Goal: Task Accomplishment & Management: Manage account settings

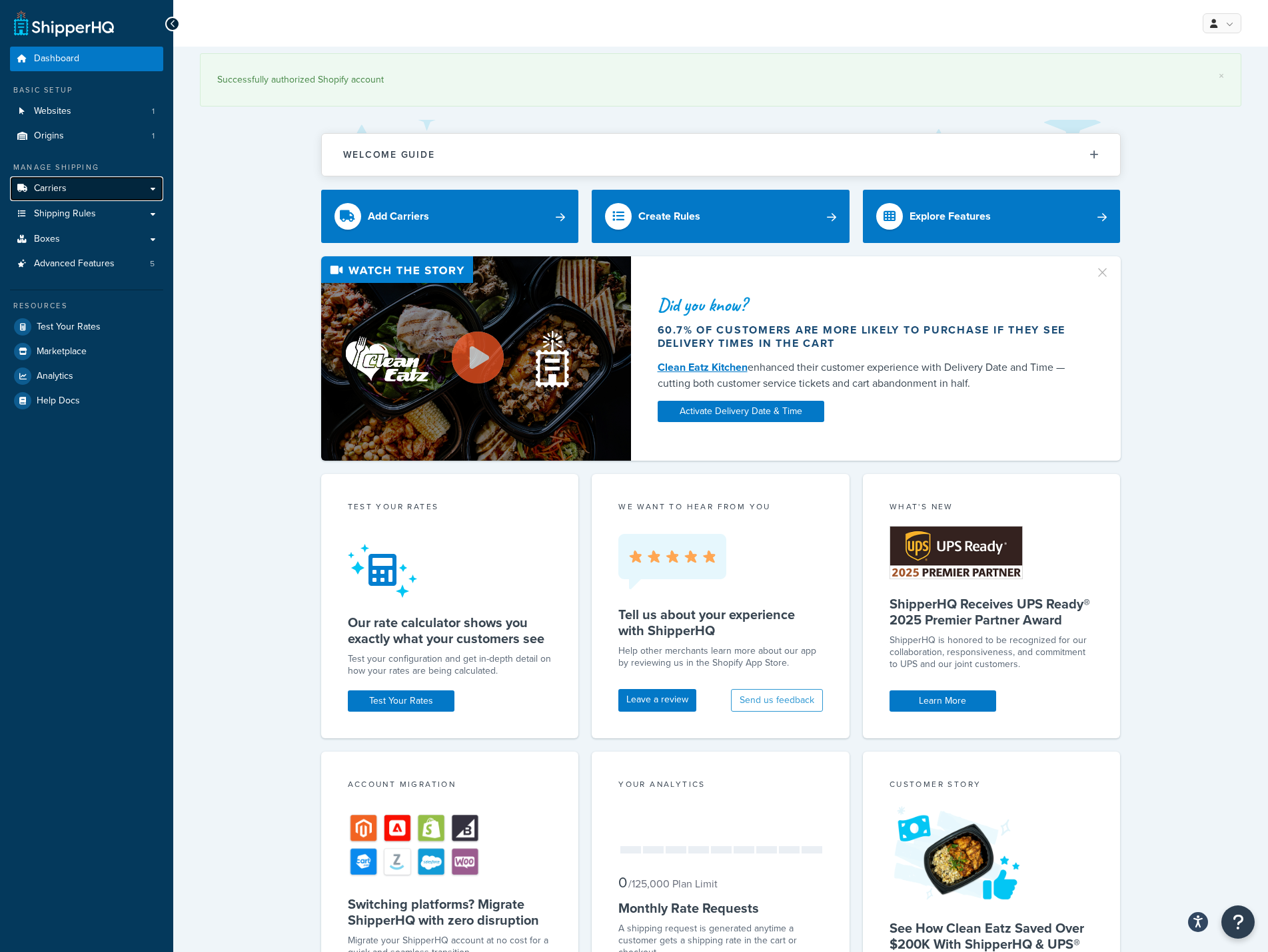
click at [67, 185] on link "Carriers" at bounding box center [86, 188] width 153 height 24
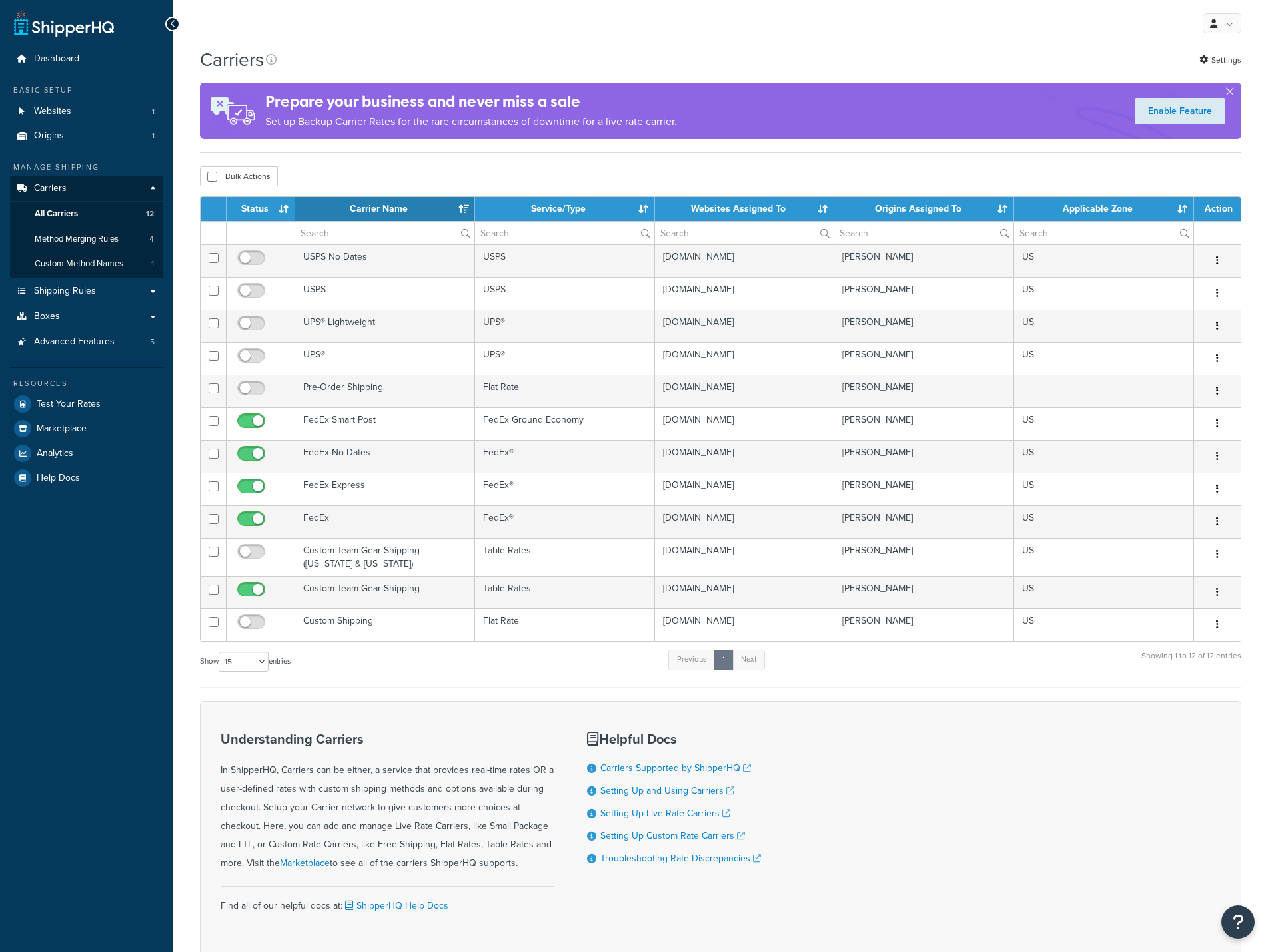
select select "15"
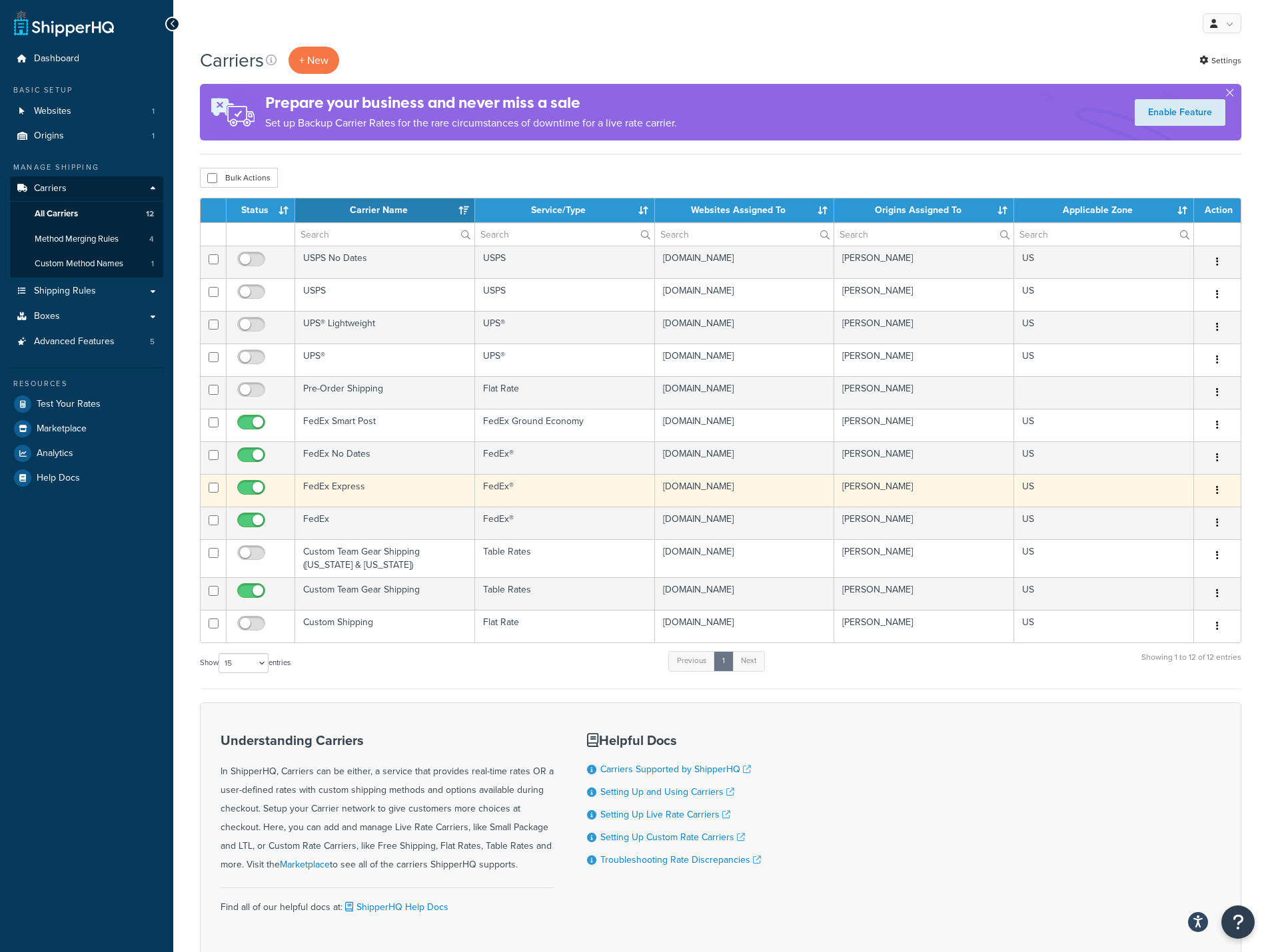
click at [351, 486] on td "FedEx Express" at bounding box center [385, 490] width 180 height 33
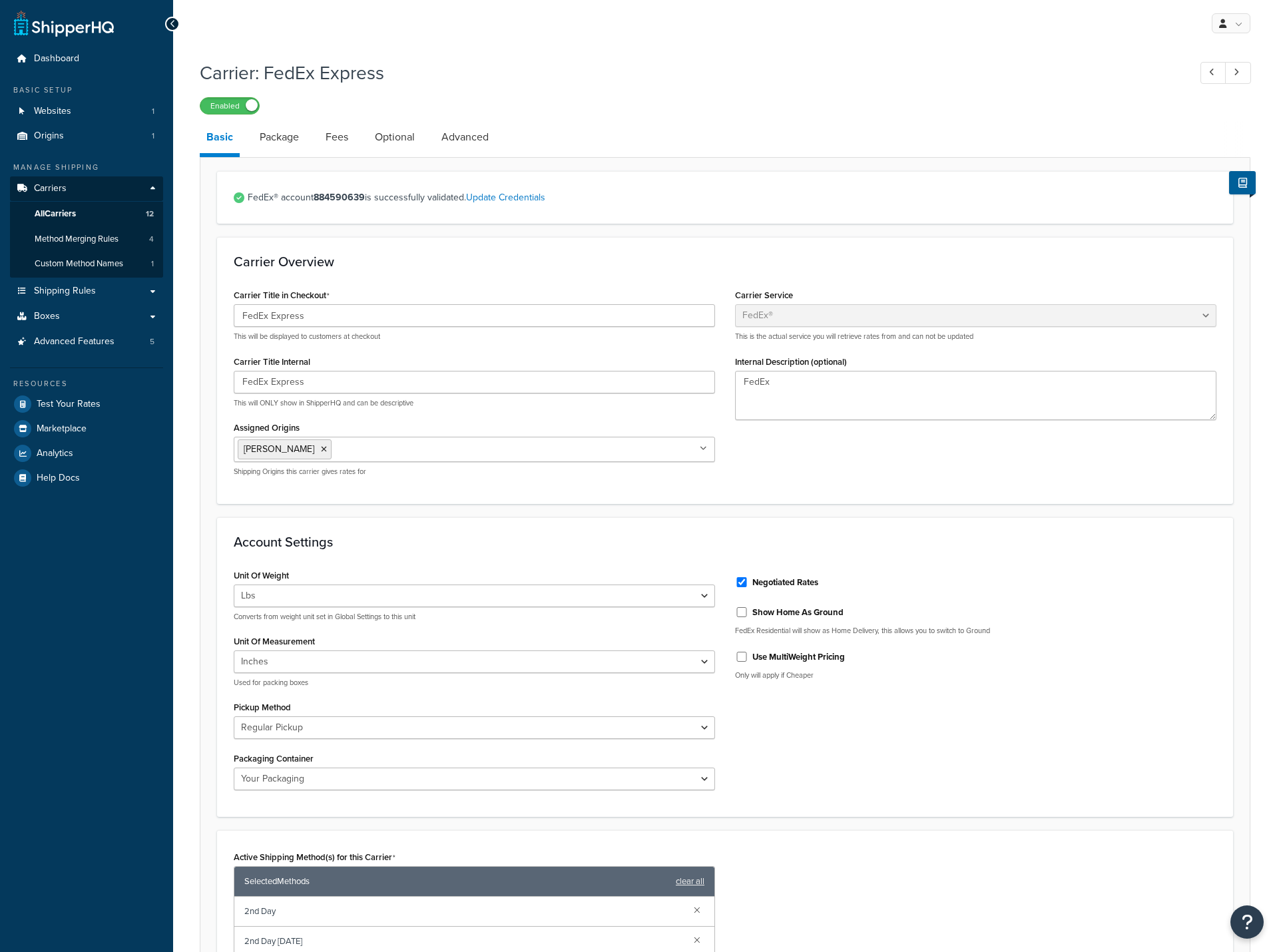
select select "fedEx"
select select "REGULAR_PICKUP"
select select "YOUR_PACKAGING"
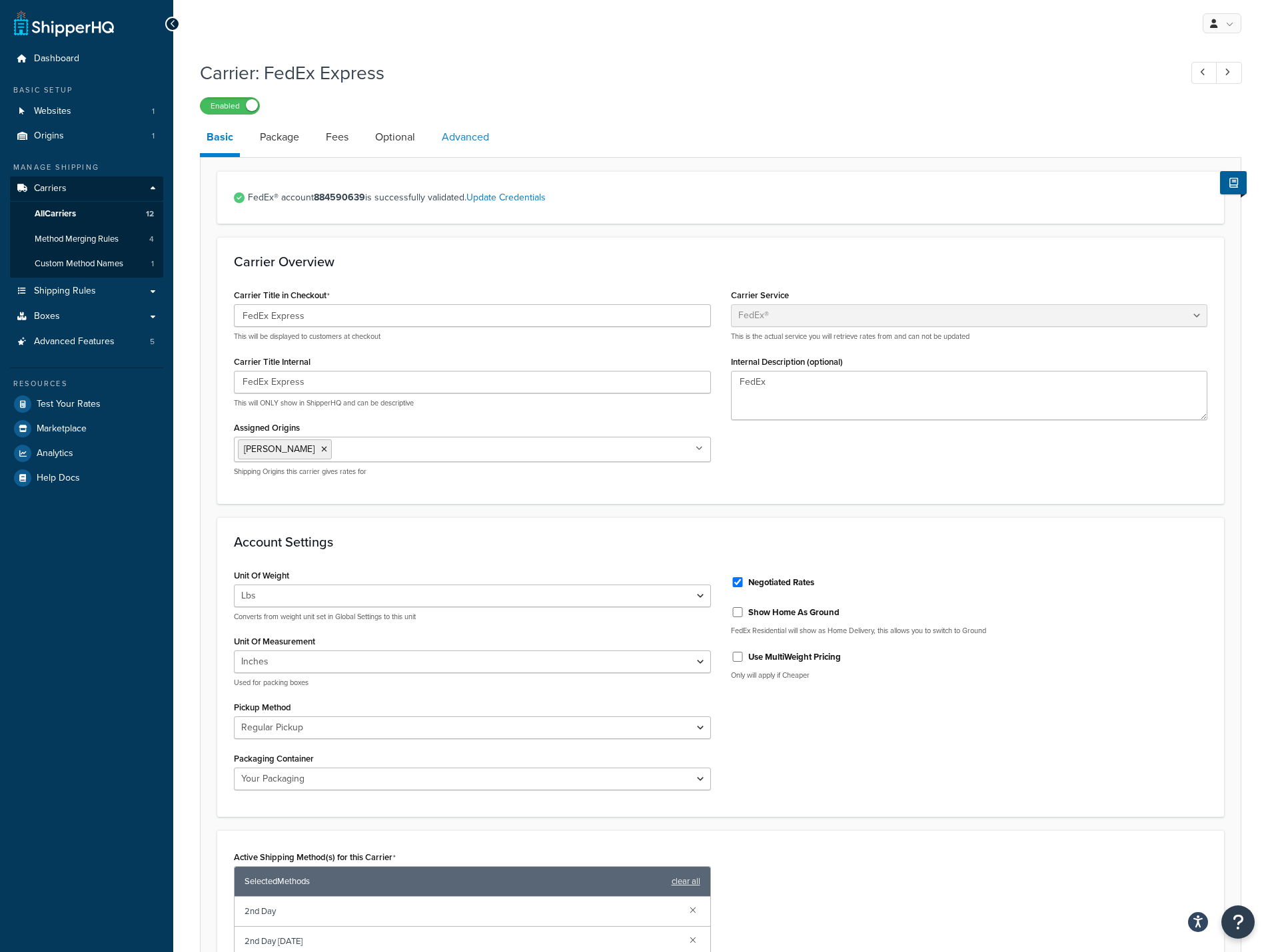
click at [450, 140] on link "Advanced" at bounding box center [465, 137] width 61 height 32
select select "false"
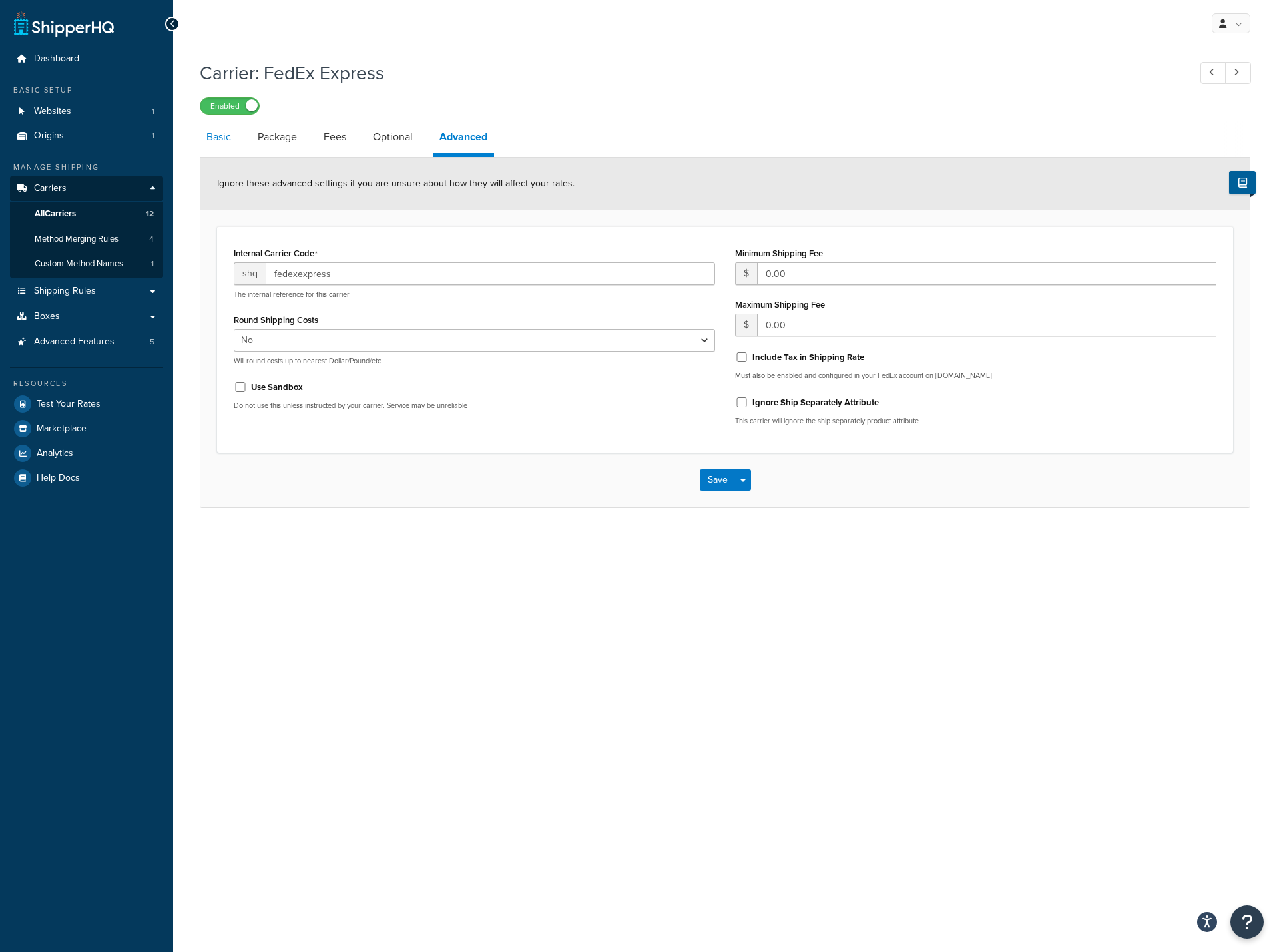
click at [216, 135] on link "Basic" at bounding box center [218, 137] width 38 height 32
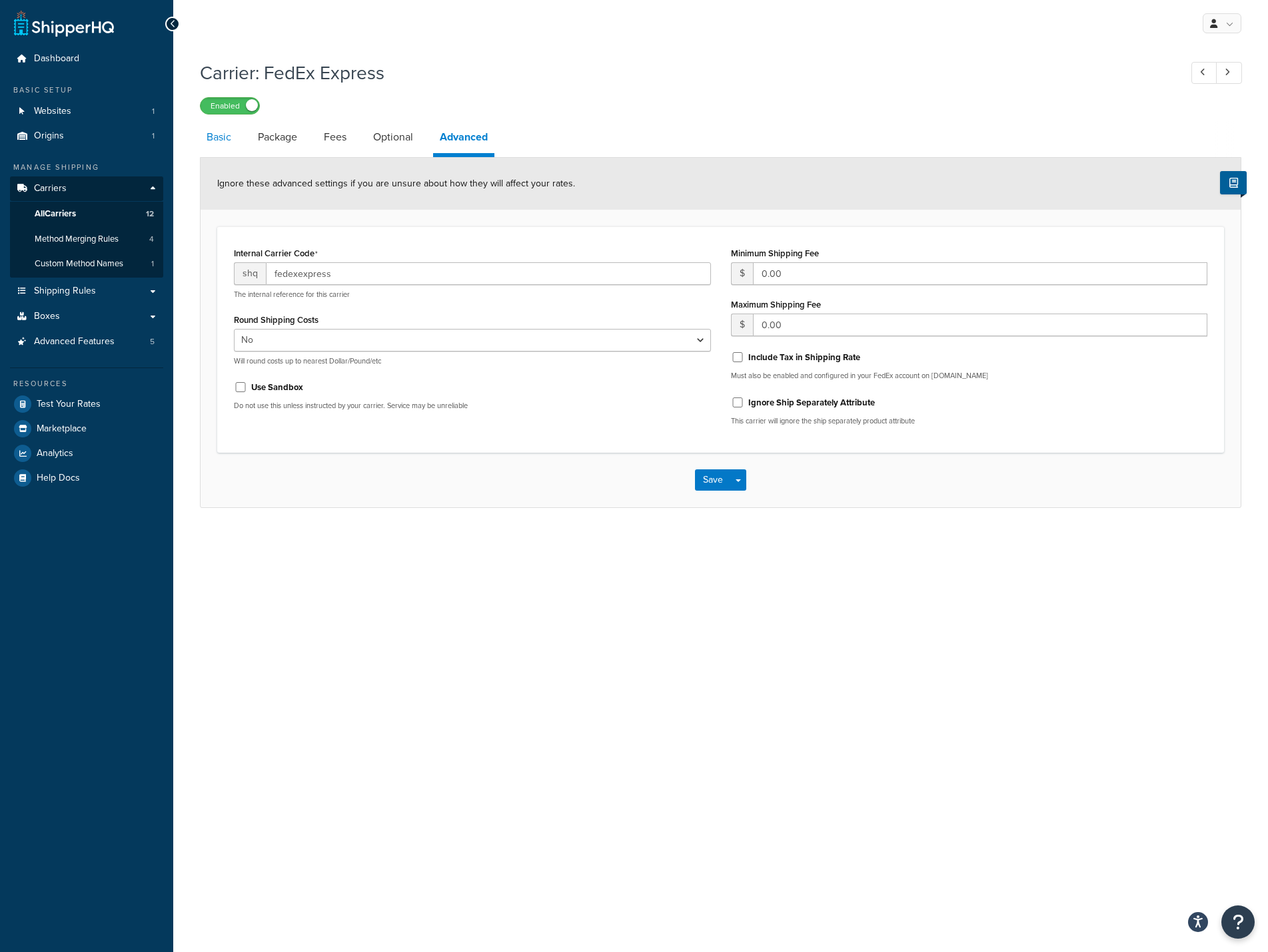
select select "fedEx"
select select "REGULAR_PICKUP"
select select "YOUR_PACKAGING"
